Goal: Task Accomplishment & Management: Complete application form

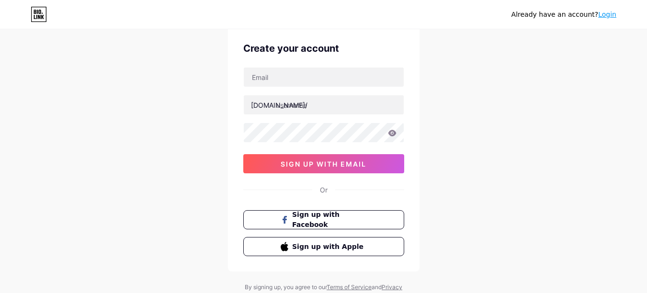
scroll to position [16, 0]
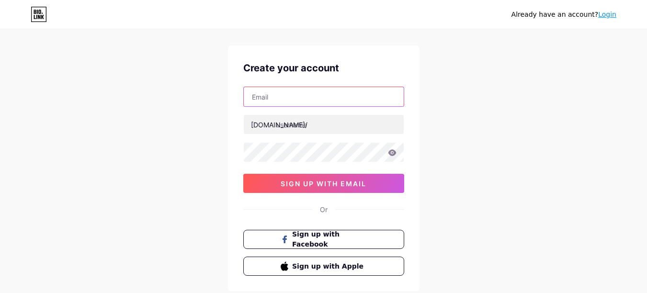
click at [280, 102] on input "text" at bounding box center [324, 96] width 160 height 19
type input "[EMAIL_ADDRESS][DOMAIN_NAME]"
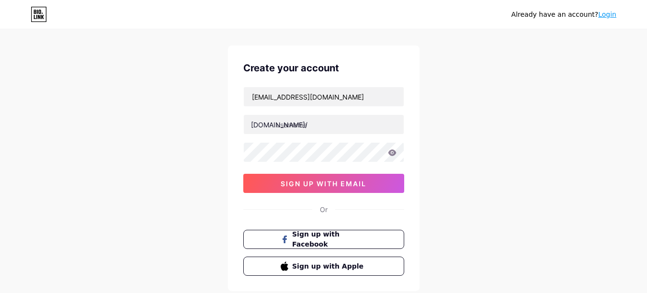
click at [536, 166] on div "Already have an account? Login Create your account [EMAIL_ADDRESS][DOMAIN_NAME]…" at bounding box center [323, 167] width 647 height 366
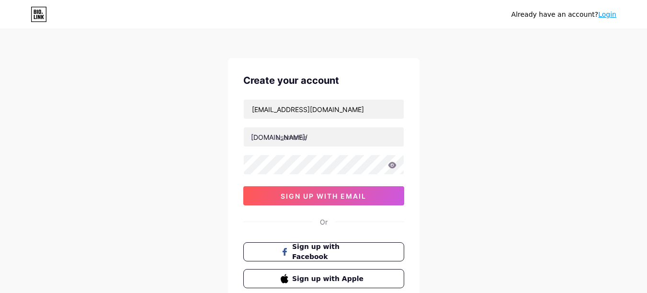
scroll to position [0, 0]
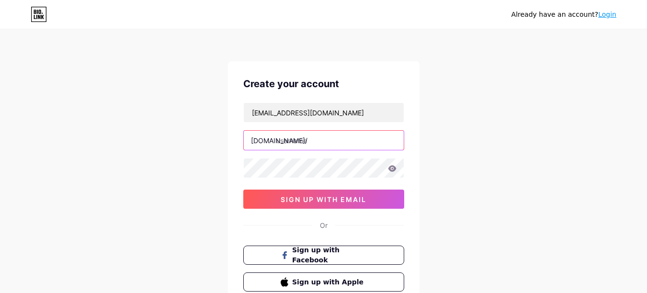
click at [321, 143] on input "text" at bounding box center [324, 140] width 160 height 19
paste input "thewhitedoor070"
type input "thewhitedoor070"
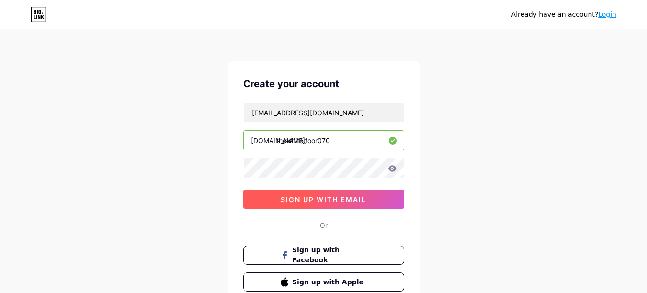
click at [310, 195] on span "sign up with email" at bounding box center [323, 199] width 86 height 8
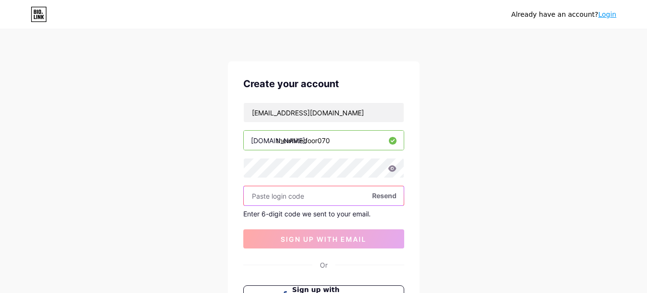
paste input "174394"
click at [283, 196] on input "174394" at bounding box center [324, 195] width 160 height 19
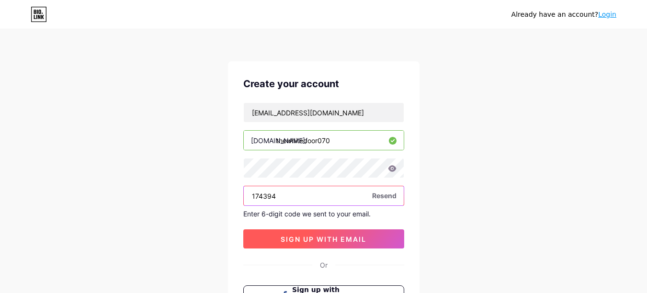
type input "174394"
click at [309, 237] on span "sign up with email" at bounding box center [323, 239] width 86 height 8
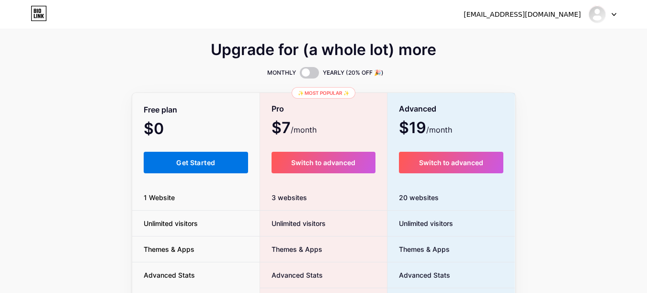
click at [168, 169] on button "Get Started" at bounding box center [196, 163] width 105 height 22
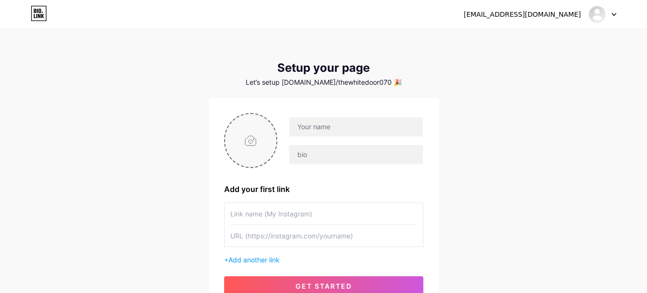
click at [253, 141] on input "file" at bounding box center [251, 140] width 52 height 53
type input "C:\fakepath\whitedoor logo.jpg"
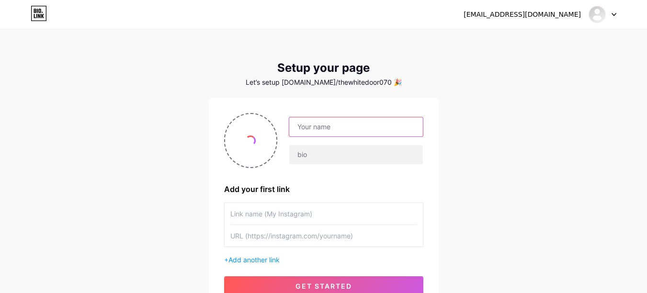
click at [322, 120] on input "text" at bounding box center [355, 126] width 133 height 19
paste input "The White Door Bridal"
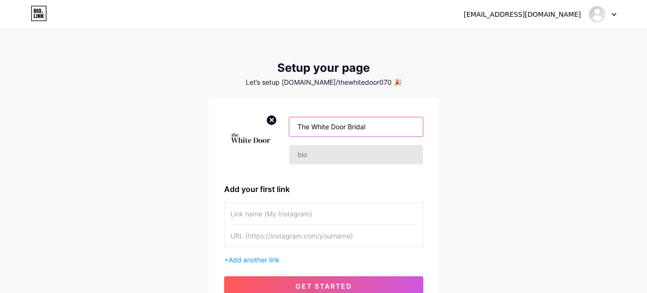
type input "The White Door Bridal"
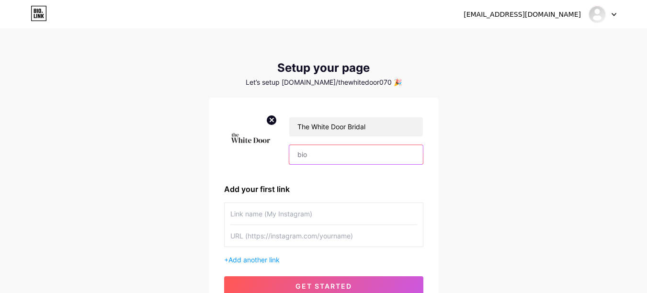
click at [336, 155] on input "text" at bounding box center [355, 154] width 133 height 19
paste input "The White Door Bridal is a modern bridal boutique in [GEOGRAPHIC_DATA] offering…"
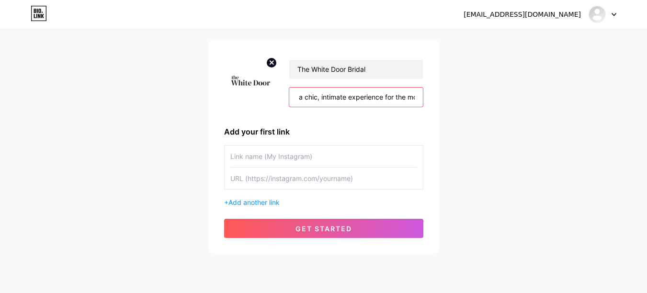
type input "The White Door Bridal is a modern bridal boutique in [GEOGRAPHIC_DATA] offering…"
click at [267, 184] on input "text" at bounding box center [323, 178] width 187 height 22
click at [258, 201] on span "Add another link" at bounding box center [253, 202] width 51 height 8
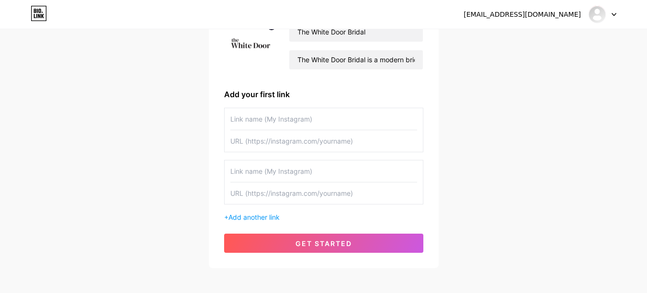
scroll to position [139, 0]
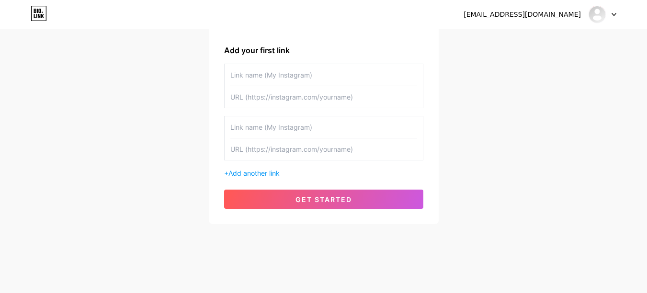
click at [246, 73] on input "text" at bounding box center [323, 75] width 187 height 22
paste input "[URL][DOMAIN_NAME]"
type input "[URL][DOMAIN_NAME]"
click at [279, 73] on input "[URL][DOMAIN_NAME]" at bounding box center [323, 75] width 187 height 22
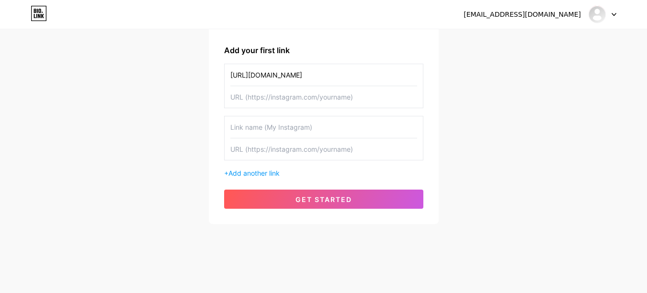
click at [279, 73] on input "[URL][DOMAIN_NAME]" at bounding box center [323, 75] width 187 height 22
click at [298, 95] on input "text" at bounding box center [323, 97] width 187 height 22
paste input "[URL][DOMAIN_NAME]"
click at [297, 97] on input "[URL][DOMAIN_NAME]" at bounding box center [323, 97] width 187 height 22
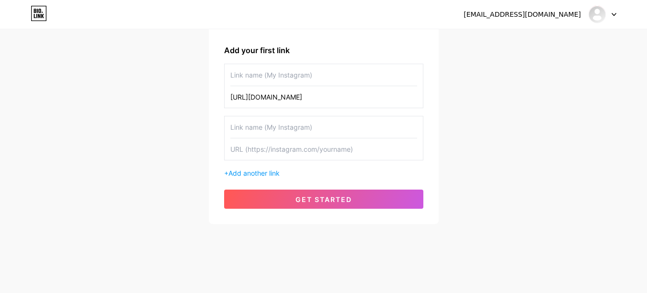
type input "[URL][DOMAIN_NAME]"
click at [274, 73] on input "text" at bounding box center [323, 75] width 187 height 22
paste input "thewhitedoorbridal"
type input "thewhitedoorbridal"
click at [260, 151] on input "text" at bounding box center [323, 149] width 187 height 22
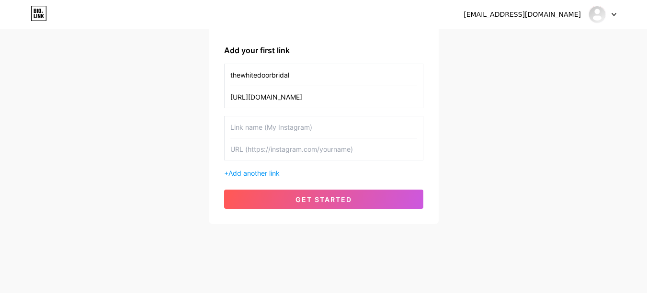
paste input "[URL][DOMAIN_NAME]"
click at [278, 150] on input "[URL][DOMAIN_NAME]" at bounding box center [323, 149] width 187 height 22
type input "[URL][DOMAIN_NAME]"
click at [270, 124] on input "text" at bounding box center [323, 127] width 187 height 22
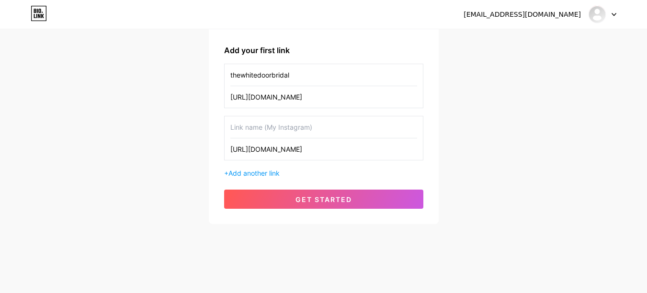
paste input "facebook"
type input "facebook"
click at [253, 172] on span "Add another link" at bounding box center [253, 173] width 51 height 8
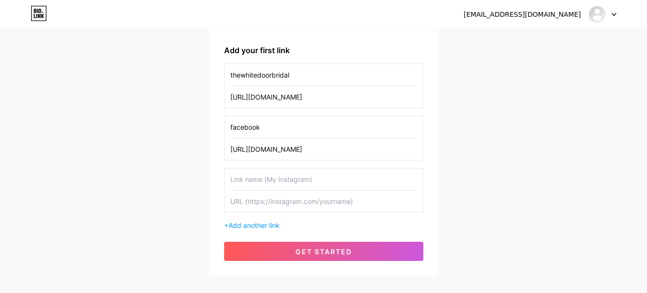
click at [272, 200] on input "text" at bounding box center [323, 201] width 187 height 22
paste input "[URL][DOMAIN_NAME]"
click at [284, 200] on input "[URL][DOMAIN_NAME]" at bounding box center [323, 201] width 187 height 22
type input "[URL][DOMAIN_NAME]"
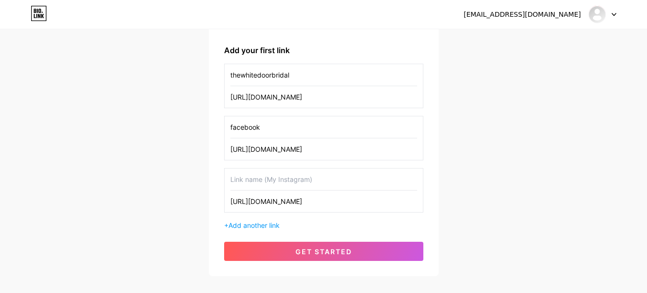
click at [273, 183] on input "text" at bounding box center [323, 179] width 187 height 22
paste input "instagram"
type input "instagram"
click at [250, 225] on span "Add another link" at bounding box center [253, 225] width 51 height 8
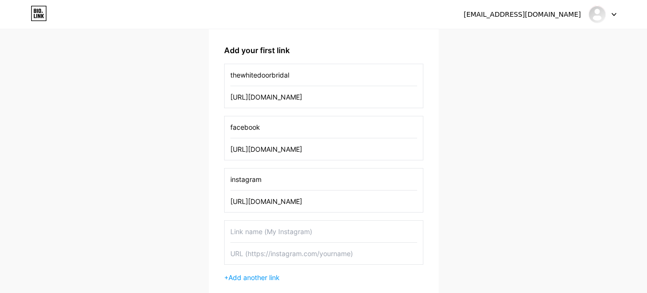
click at [255, 250] on input "text" at bounding box center [323, 254] width 187 height 22
paste input "[URL][DOMAIN_NAME]"
click at [284, 253] on input "[URL][DOMAIN_NAME]" at bounding box center [323, 254] width 187 height 22
type input "[URL][DOMAIN_NAME]"
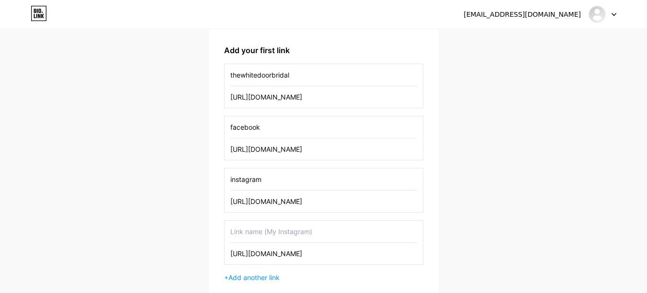
click at [266, 236] on input "text" at bounding box center [323, 232] width 187 height 22
paste input "pinterest"
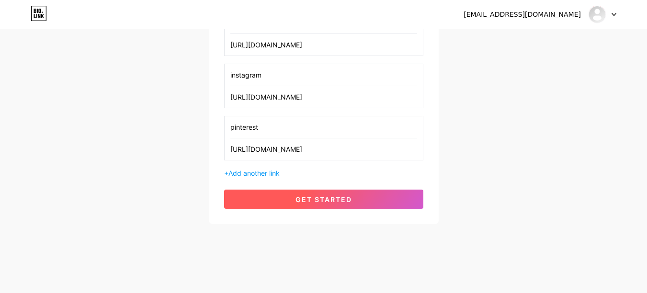
type input "pinterest"
click at [287, 206] on button "get started" at bounding box center [323, 199] width 199 height 19
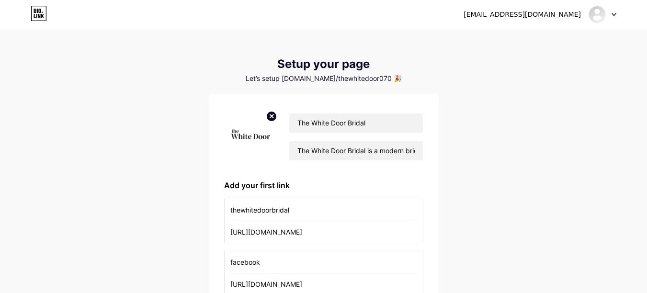
scroll to position [230, 0]
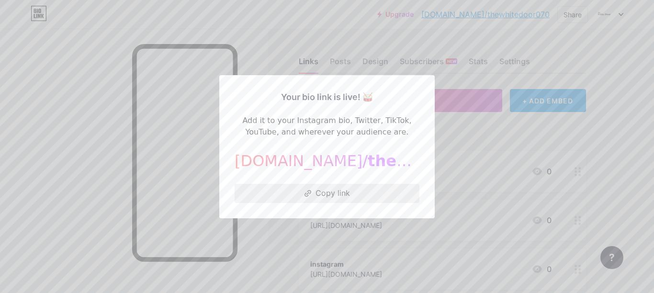
click at [312, 194] on button "Copy link" at bounding box center [326, 193] width 185 height 19
click at [616, 17] on div at bounding box center [327, 146] width 654 height 293
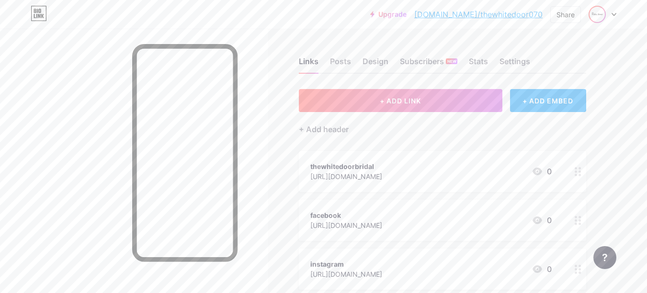
click at [598, 19] on img at bounding box center [596, 14] width 15 height 15
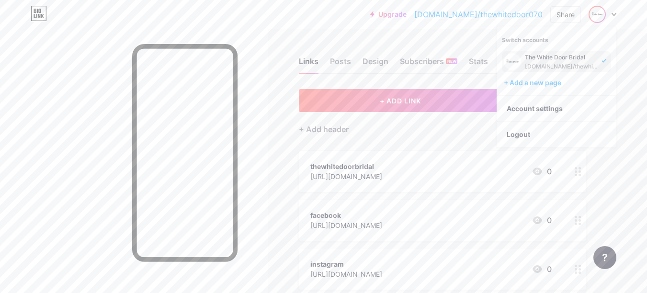
click at [549, 59] on div "The White Door Bridal" at bounding box center [562, 58] width 74 height 8
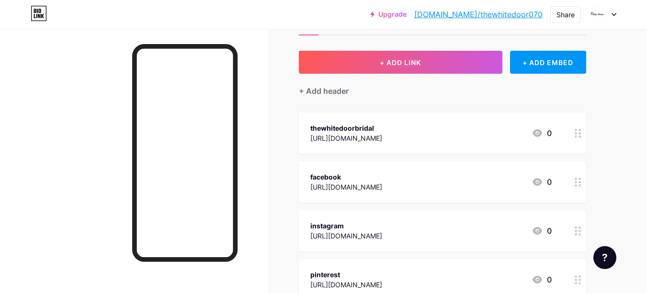
scroll to position [57, 0]
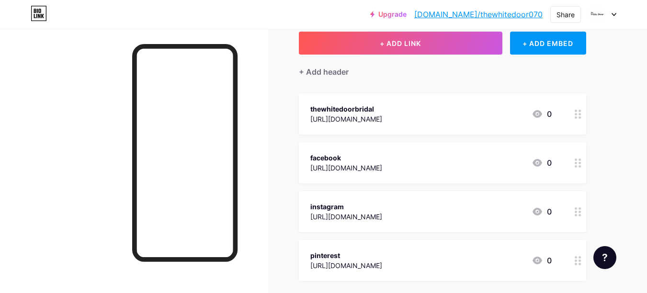
click at [537, 115] on icon at bounding box center [536, 113] width 11 height 11
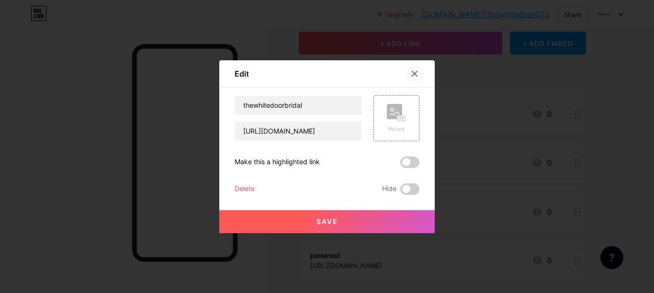
click at [413, 70] on icon at bounding box center [415, 74] width 8 height 8
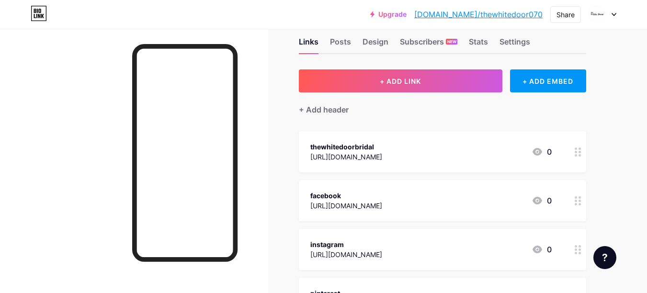
scroll to position [0, 0]
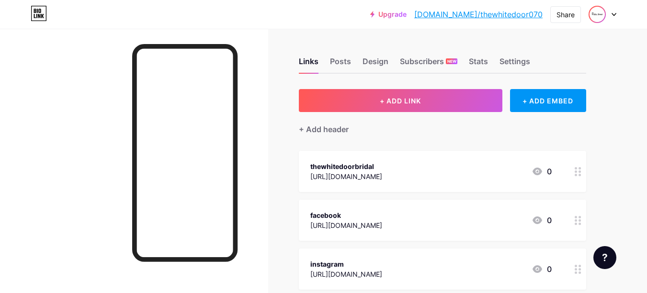
click at [593, 13] on img at bounding box center [596, 14] width 15 height 15
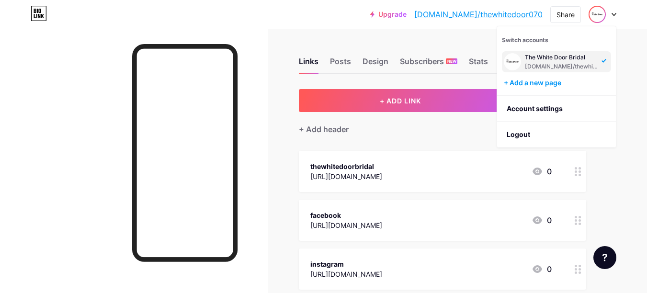
click at [483, 12] on link "[DOMAIN_NAME]/thewhitedoor070" at bounding box center [478, 14] width 128 height 11
